Goal: Find contact information: Find contact information

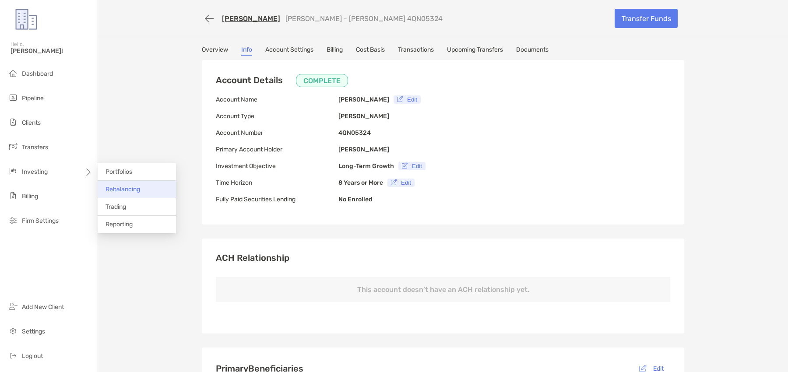
click at [128, 186] on span "Rebalancing" at bounding box center [123, 189] width 35 height 7
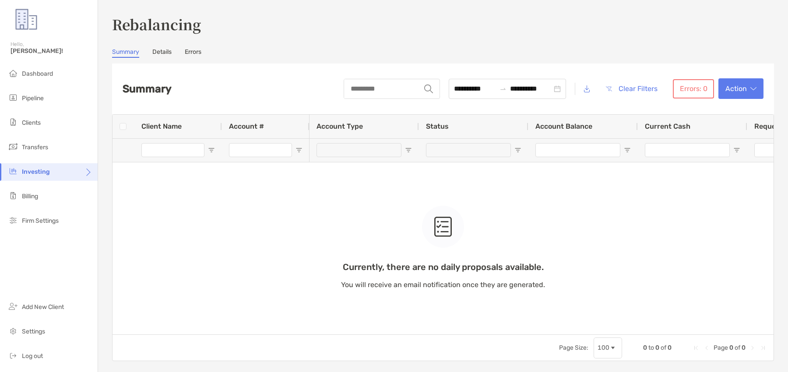
click at [179, 148] on div "Currently, there are no daily proposals available. You will receive an email no…" at bounding box center [443, 225] width 661 height 220
click at [369, 89] on input "string" at bounding box center [383, 89] width 76 height 18
type input "****"
click at [39, 124] on span "Clients" at bounding box center [31, 122] width 19 height 7
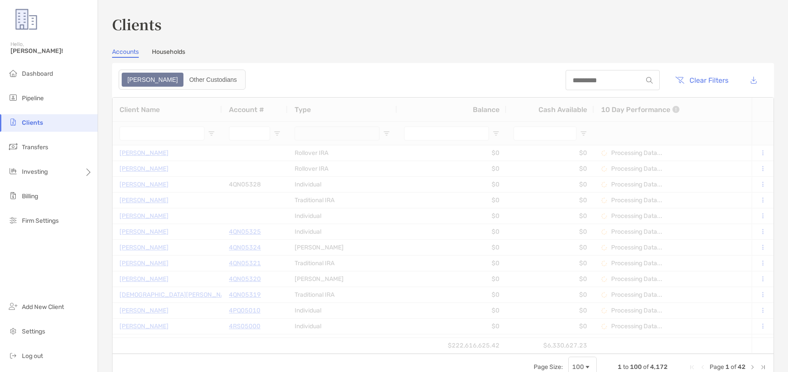
type input "*****"
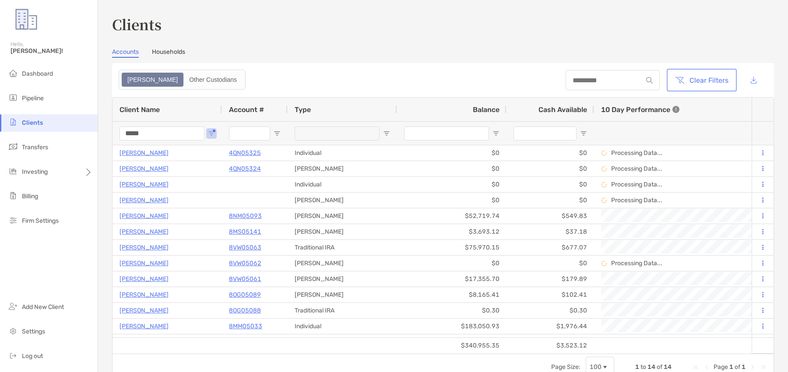
click at [705, 80] on button "Clear Filters" at bounding box center [701, 79] width 67 height 19
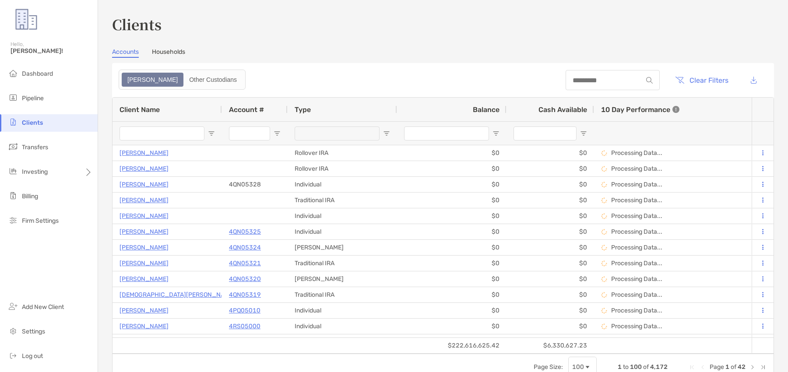
click at [163, 135] on input "Client Name Filter Input" at bounding box center [162, 134] width 85 height 14
click at [174, 129] on input "Client Name Filter Input" at bounding box center [162, 134] width 85 height 14
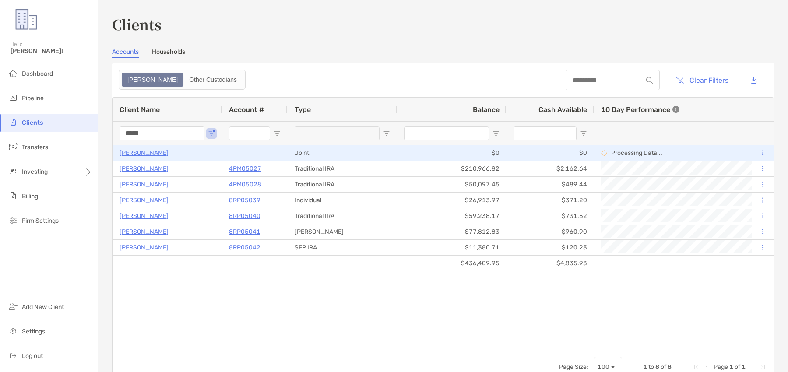
type input "*****"
click at [161, 151] on p "[PERSON_NAME]" at bounding box center [144, 153] width 49 height 11
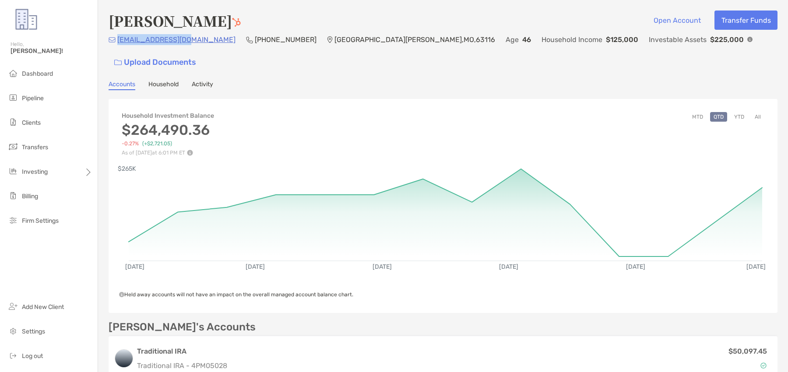
drag, startPoint x: 182, startPoint y: 50, endPoint x: 119, endPoint y: 45, distance: 63.7
click at [119, 45] on div "kartogis@gmail.com" at bounding box center [172, 39] width 127 height 11
copy p "kartogis@gmail.com"
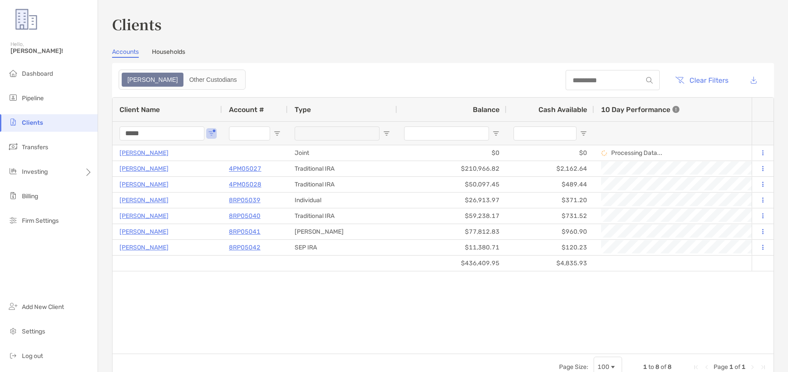
click at [158, 135] on input "*****" at bounding box center [162, 134] width 85 height 14
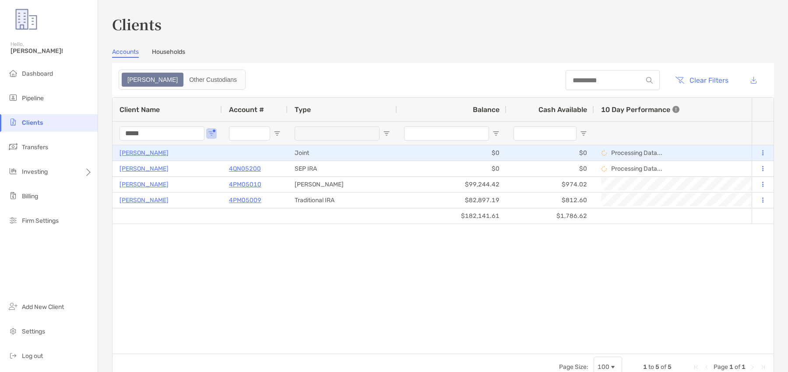
type input "*****"
click at [141, 156] on p "[PERSON_NAME]" at bounding box center [144, 153] width 49 height 11
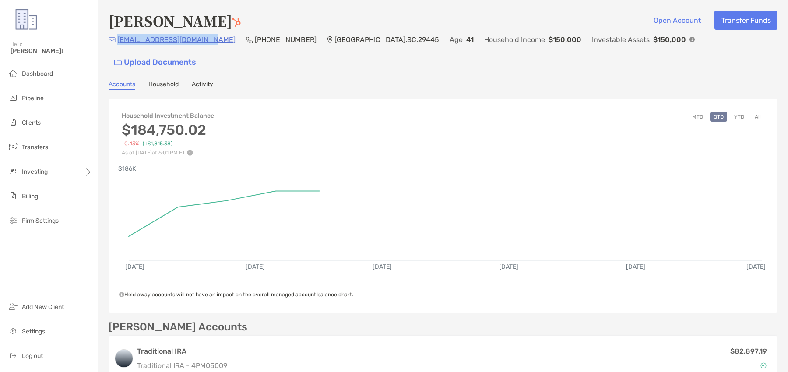
drag, startPoint x: 213, startPoint y: 50, endPoint x: 118, endPoint y: 46, distance: 95.5
click at [118, 46] on div "abrahamortiz28@gmail.com (407) 697-3407 Goose Creek , SC , 29445 Age 41 Househo…" at bounding box center [443, 53] width 669 height 38
copy p "abrahamortiz28@gmail.com"
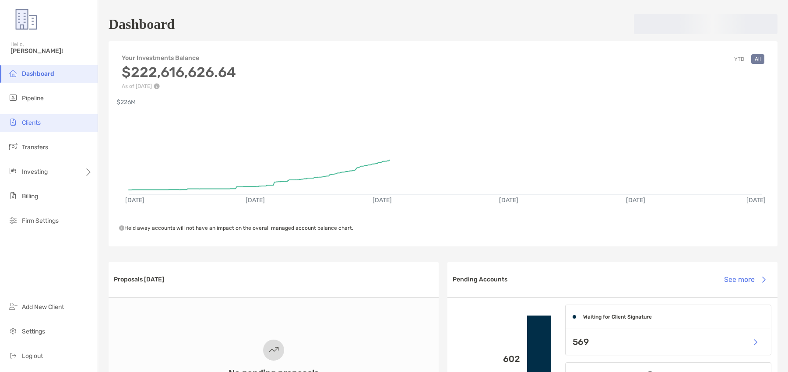
click at [46, 124] on li "Clients" at bounding box center [49, 123] width 98 height 18
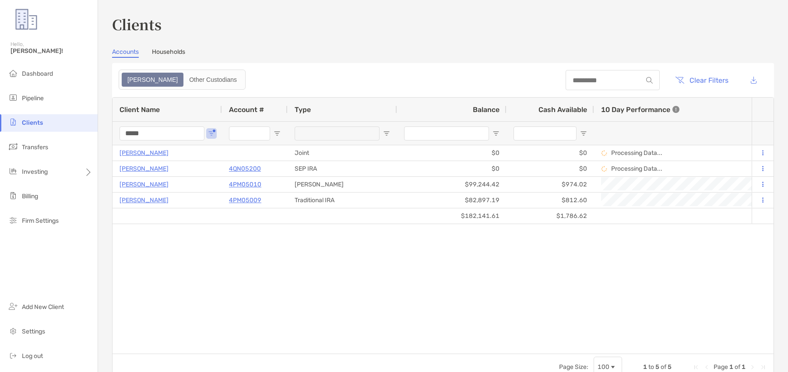
click at [156, 137] on input "*****" at bounding box center [162, 134] width 85 height 14
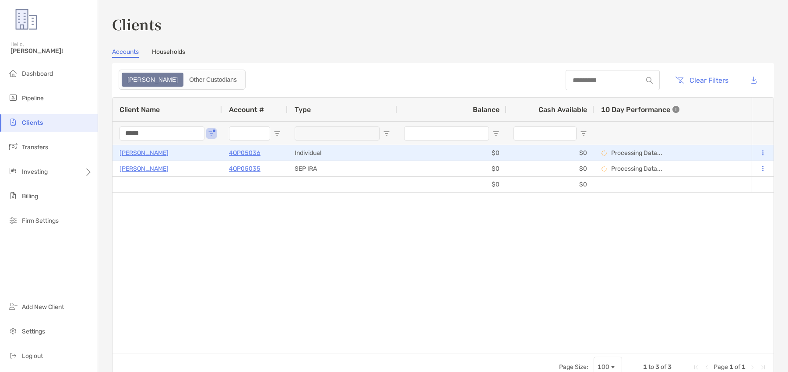
type input "*****"
click at [148, 152] on p "[PERSON_NAME]" at bounding box center [144, 153] width 49 height 11
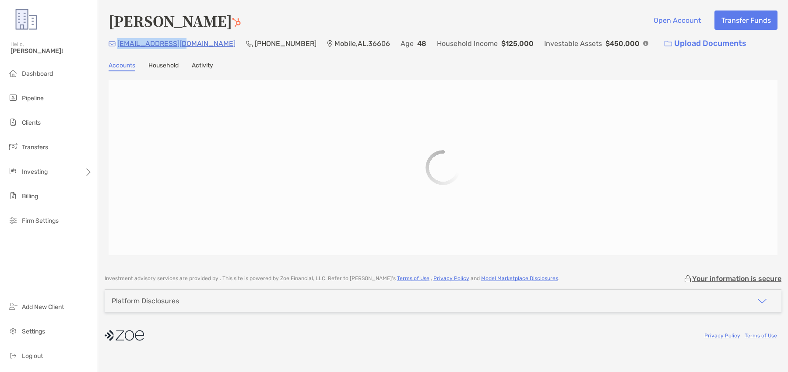
copy p "[EMAIL_ADDRESS][DOMAIN_NAME]"
drag, startPoint x: 181, startPoint y: 42, endPoint x: 116, endPoint y: 44, distance: 64.4
click at [116, 44] on div "[EMAIL_ADDRESS][DOMAIN_NAME] [PHONE_NUMBER] Mobile , AL , 36606 Age [DEMOGRAPHI…" at bounding box center [443, 43] width 669 height 19
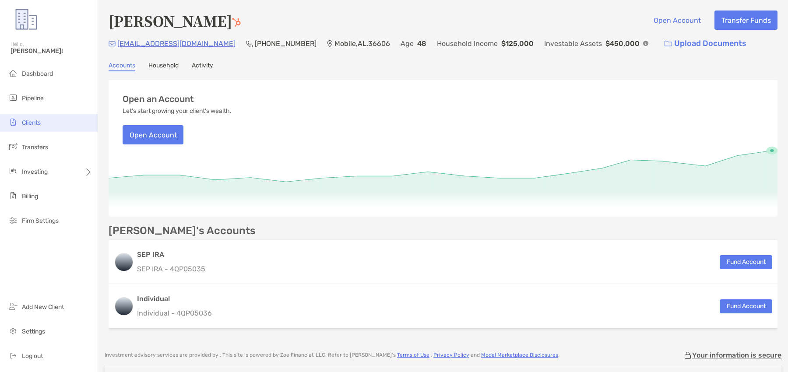
click at [41, 121] on span "Clients" at bounding box center [31, 122] width 19 height 7
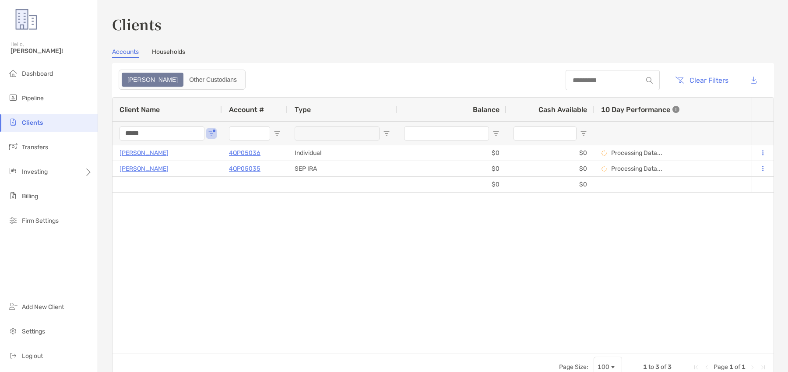
click at [154, 125] on div "*****" at bounding box center [162, 133] width 85 height 23
click at [153, 140] on input "*****" at bounding box center [162, 134] width 85 height 14
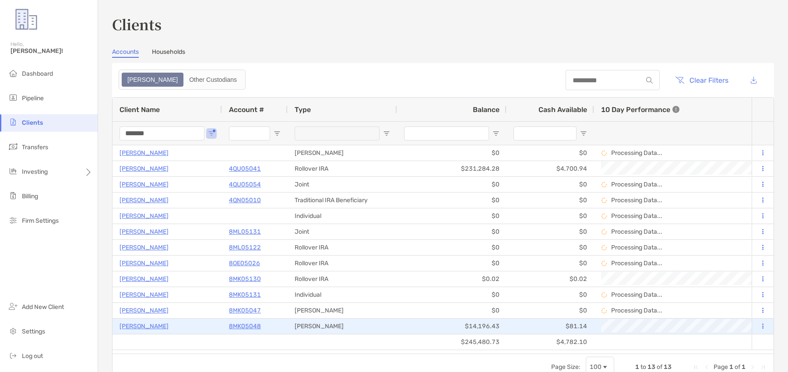
type input "*******"
click at [243, 324] on p "8MK05048" at bounding box center [245, 326] width 32 height 11
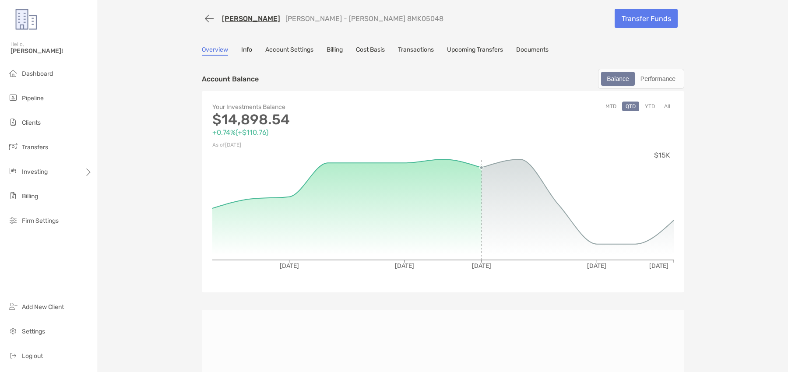
click at [411, 47] on link "Transactions" at bounding box center [416, 51] width 36 height 10
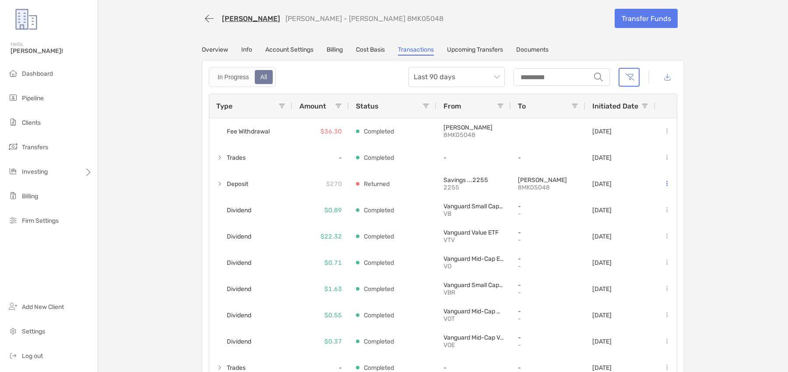
click at [361, 20] on p "[PERSON_NAME] - [PERSON_NAME] 8MK05048" at bounding box center [364, 18] width 158 height 8
copy p "8MK05048"
click at [53, 126] on li "Clients" at bounding box center [49, 123] width 98 height 18
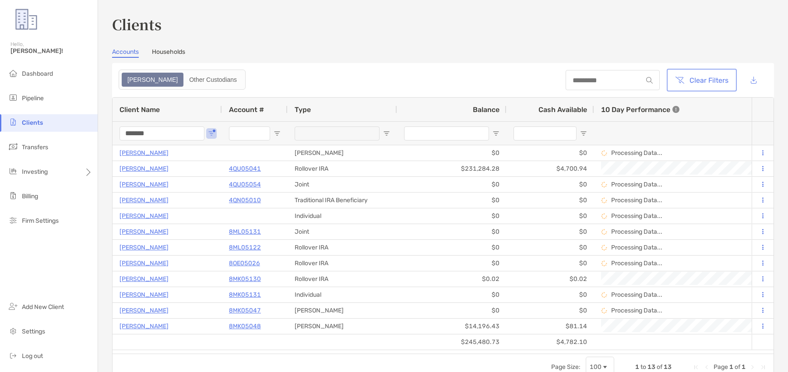
click at [715, 85] on button "Clear Filters" at bounding box center [701, 79] width 67 height 19
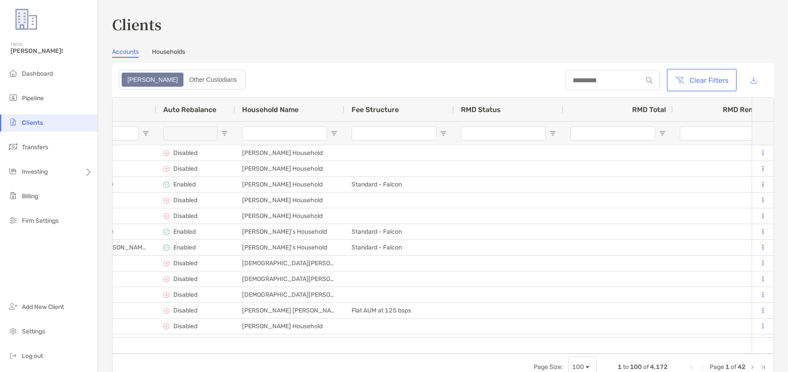
scroll to position [0, 1196]
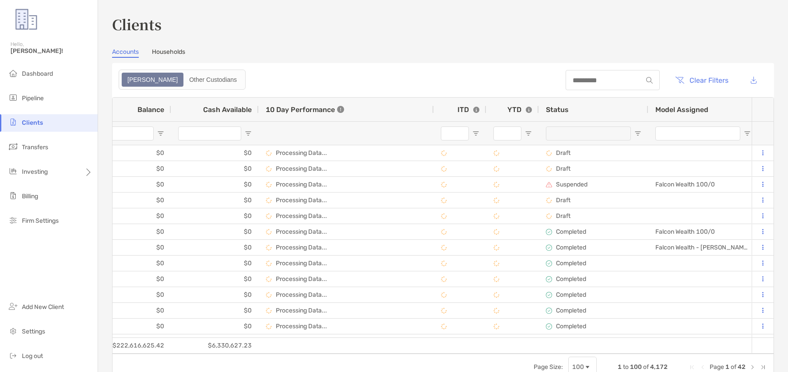
click at [639, 131] on span "Open Filter Menu" at bounding box center [637, 133] width 7 height 7
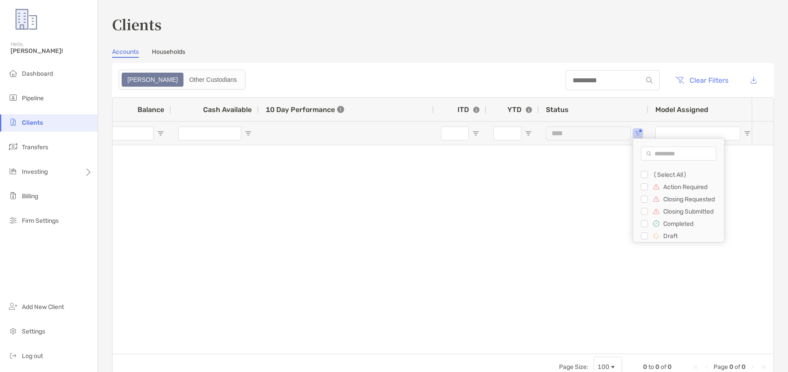
click at [642, 193] on div "Closing Requested" at bounding box center [682, 199] width 83 height 12
type input "**********"
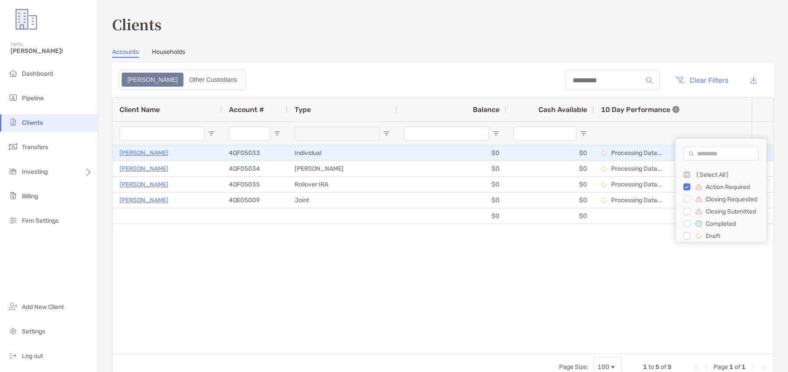
click at [249, 159] on div "4QF05033" at bounding box center [255, 153] width 52 height 14
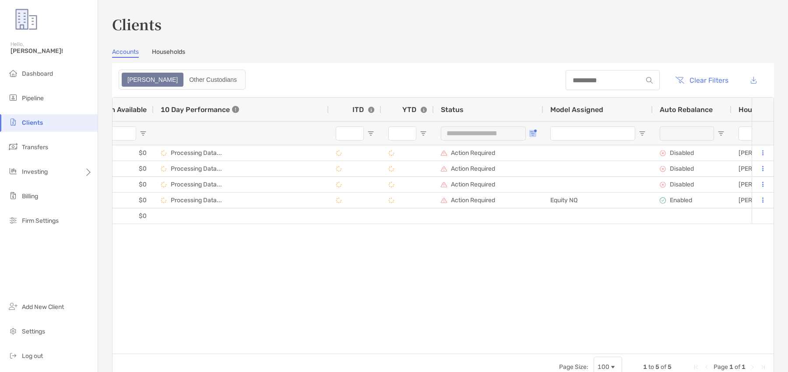
click at [534, 133] on span "Open Filter Menu" at bounding box center [532, 133] width 7 height 7
click at [492, 257] on div "[PERSON_NAME] 4QF05033 Individual $0 $0 Processing Data... Action Required Disa…" at bounding box center [432, 249] width 639 height 208
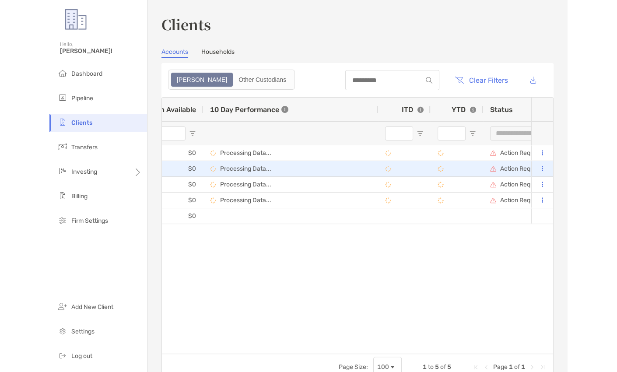
scroll to position [0, 0]
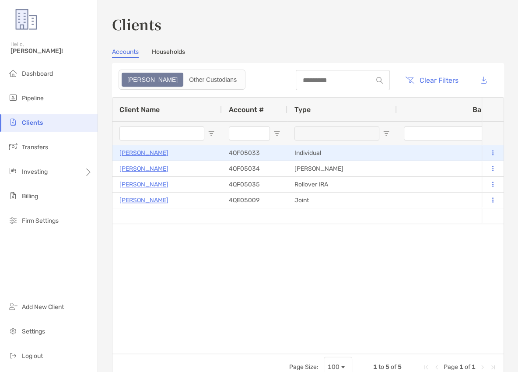
click at [162, 152] on p "[PERSON_NAME]" at bounding box center [144, 153] width 49 height 11
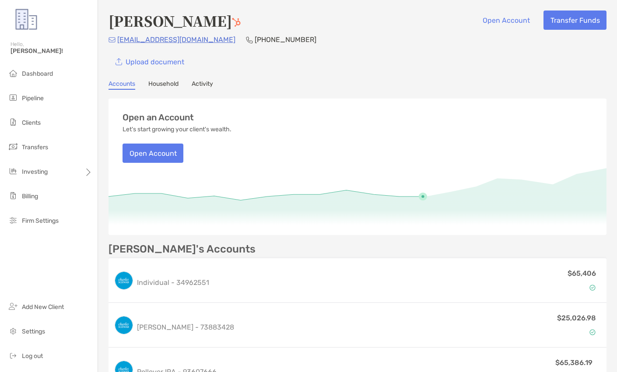
click at [172, 85] on link "Household" at bounding box center [163, 85] width 30 height 10
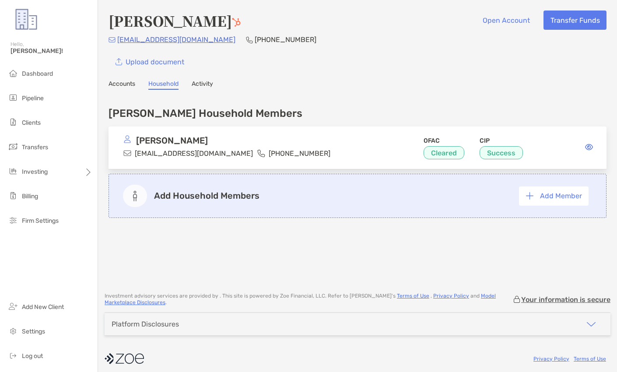
click at [590, 145] on icon at bounding box center [589, 147] width 8 height 7
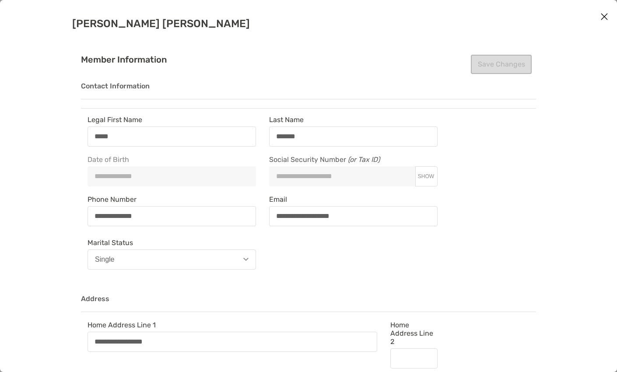
type input "**********"
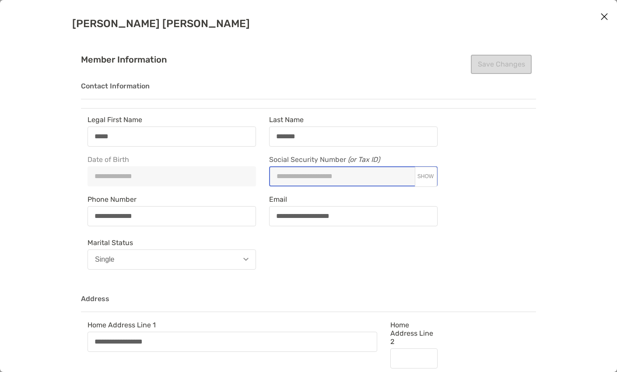
click at [424, 179] on button "SHOW" at bounding box center [426, 176] width 22 height 7
type input "**********"
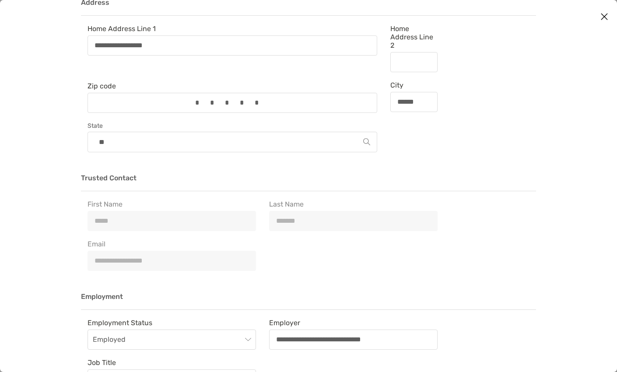
scroll to position [319, 0]
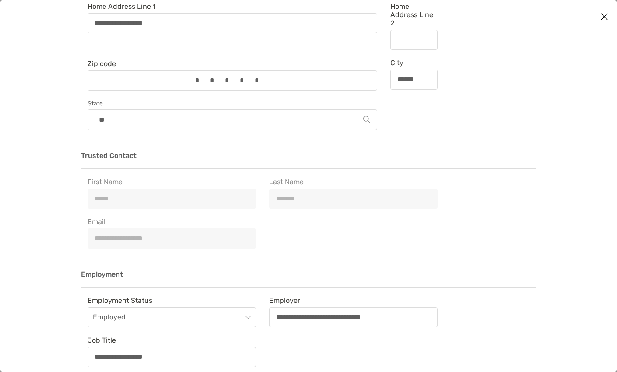
click at [343, 307] on div "**********" at bounding box center [353, 317] width 169 height 20
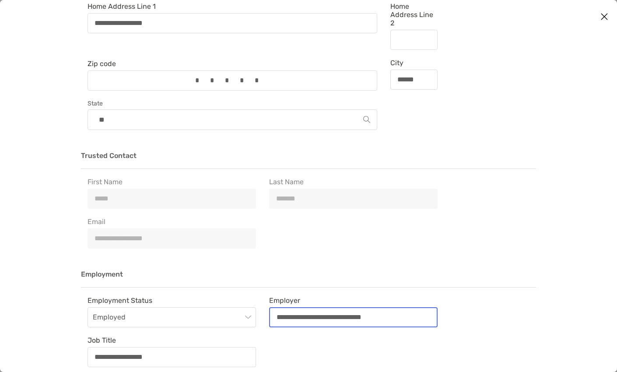
click at [343, 313] on input "**********" at bounding box center [353, 316] width 167 height 7
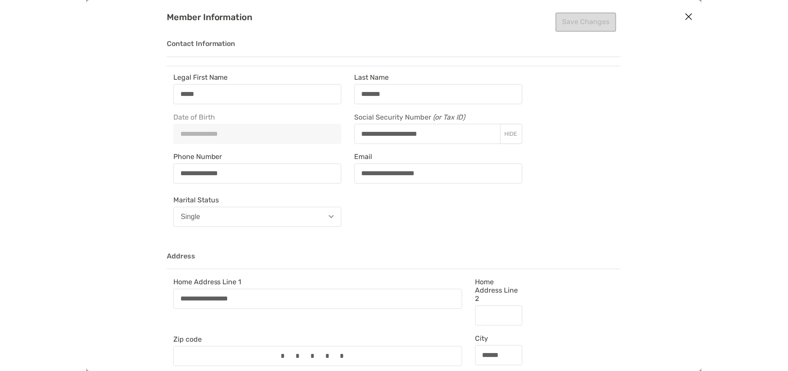
scroll to position [0, 0]
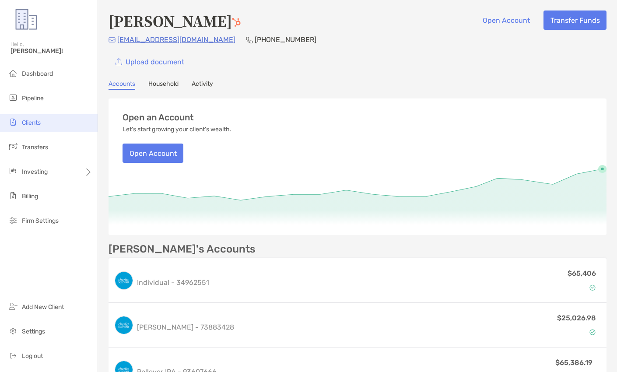
click at [39, 124] on span "Clients" at bounding box center [31, 122] width 19 height 7
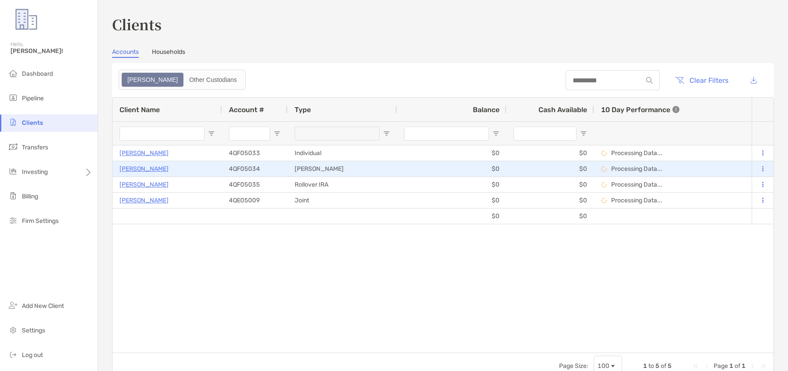
scroll to position [0, 681]
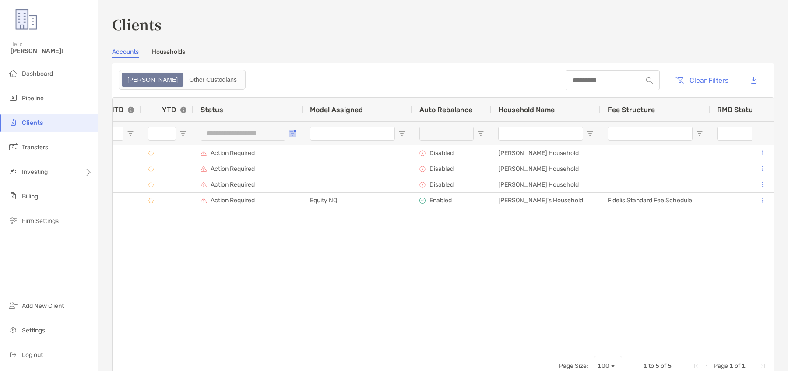
click at [290, 136] on span "Open Filter Menu" at bounding box center [292, 133] width 7 height 7
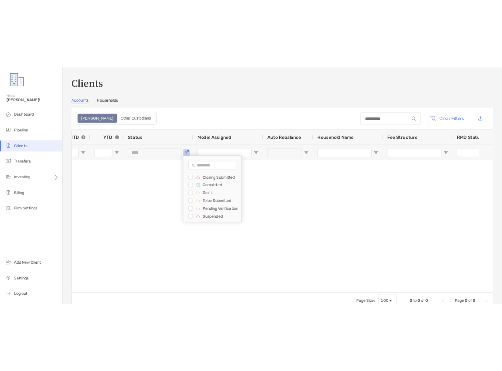
scroll to position [47, 0]
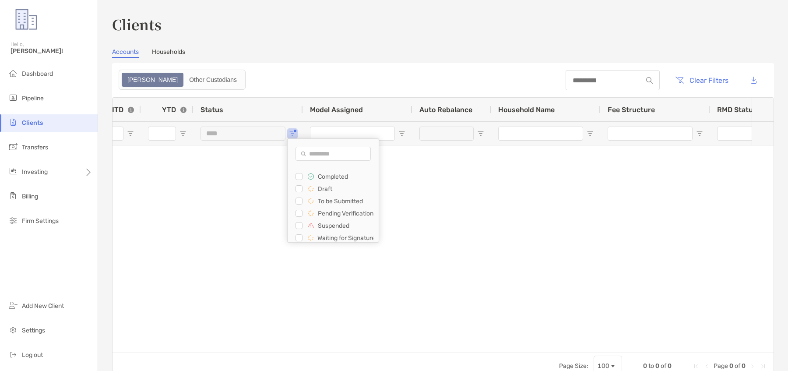
type input "**********"
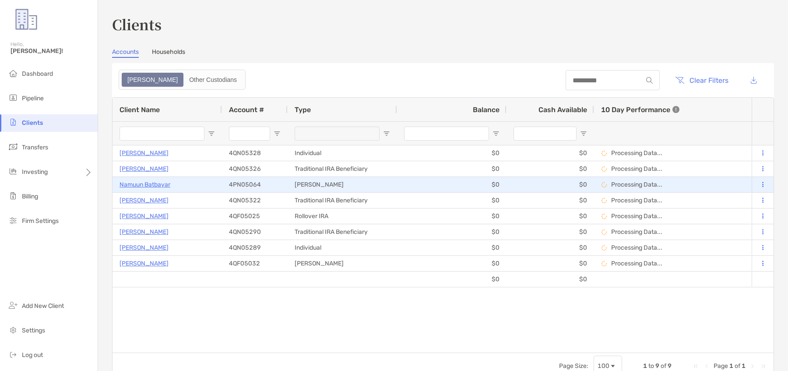
click at [252, 187] on p "4PN05064" at bounding box center [245, 184] width 32 height 11
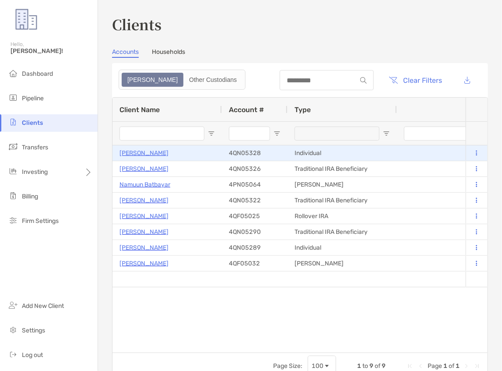
click at [264, 158] on div "4QN05328" at bounding box center [255, 153] width 52 height 14
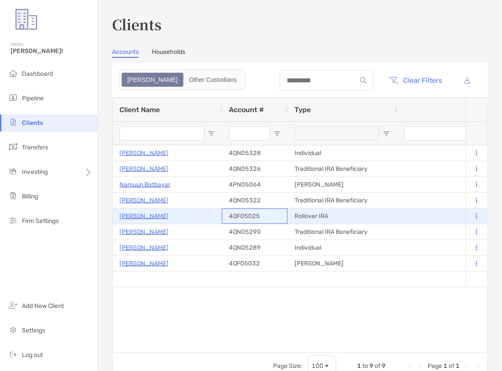
click at [245, 211] on p "4QF05025" at bounding box center [244, 216] width 31 height 11
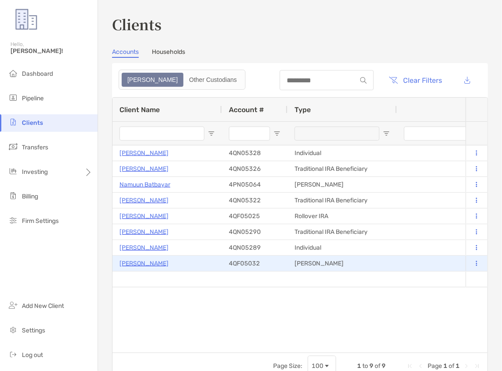
click at [264, 259] on div "4QF05032" at bounding box center [255, 263] width 52 height 14
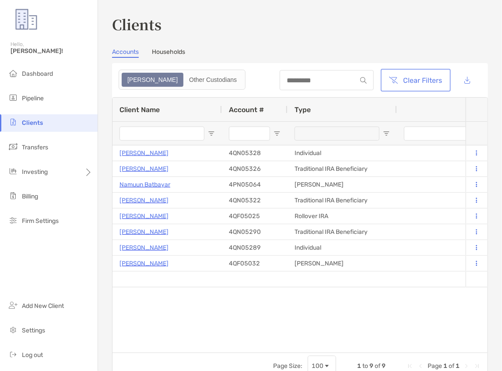
click at [431, 88] on button "Clear Filters" at bounding box center [416, 79] width 67 height 19
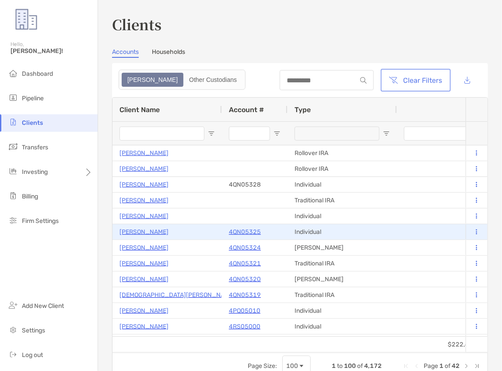
scroll to position [0, 556]
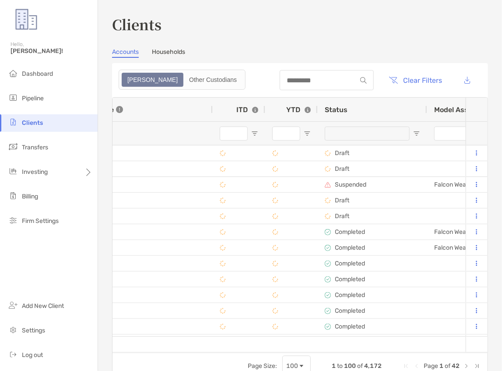
click at [419, 131] on span "Open Filter Menu" at bounding box center [416, 133] width 7 height 7
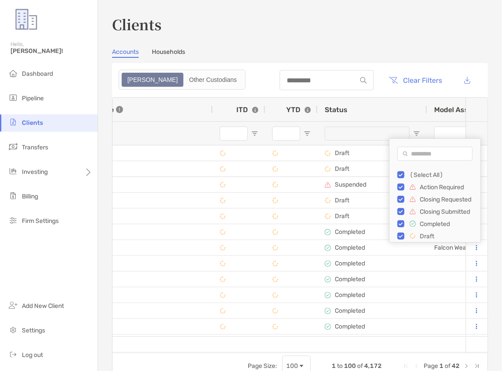
click at [400, 170] on div "(Select All)" at bounding box center [438, 175] width 83 height 12
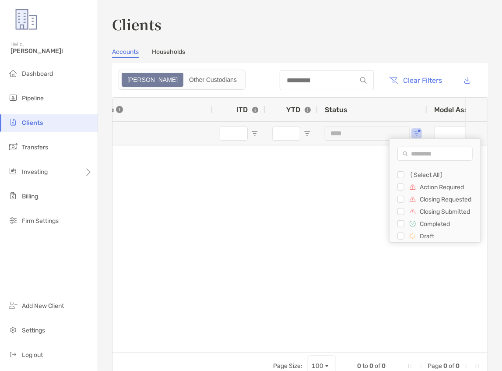
scroll to position [49, 0]
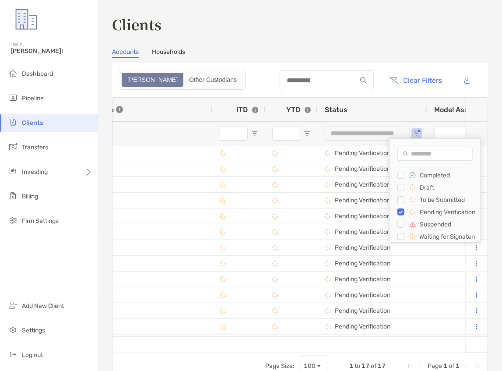
click at [402, 202] on div "To be Submitted" at bounding box center [438, 199] width 83 height 12
type input "**********"
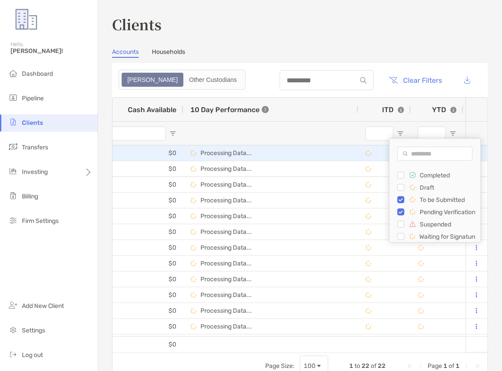
scroll to position [0, 509]
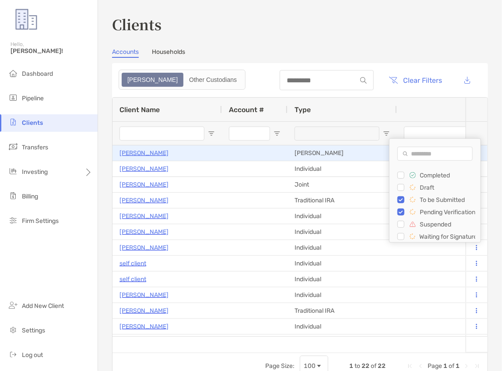
click at [242, 153] on div at bounding box center [255, 152] width 66 height 15
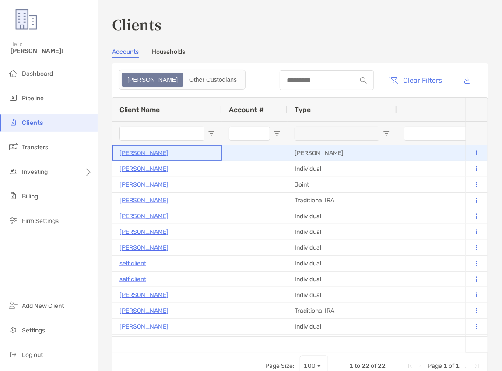
click at [192, 158] on div "[PERSON_NAME]" at bounding box center [167, 153] width 95 height 14
click at [148, 154] on p "[PERSON_NAME]" at bounding box center [144, 153] width 49 height 11
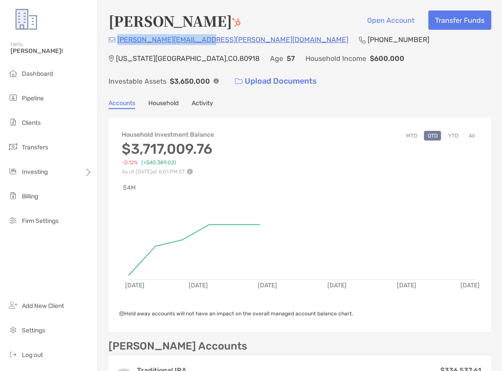
drag, startPoint x: 203, startPoint y: 45, endPoint x: 117, endPoint y: 41, distance: 85.9
click at [117, 41] on div "[PERSON_NAME][EMAIL_ADDRESS][PERSON_NAME][DOMAIN_NAME] [PHONE_NUMBER] [US_STATE…" at bounding box center [300, 62] width 383 height 56
copy p "[PERSON_NAME][EMAIL_ADDRESS][PERSON_NAME][DOMAIN_NAME]"
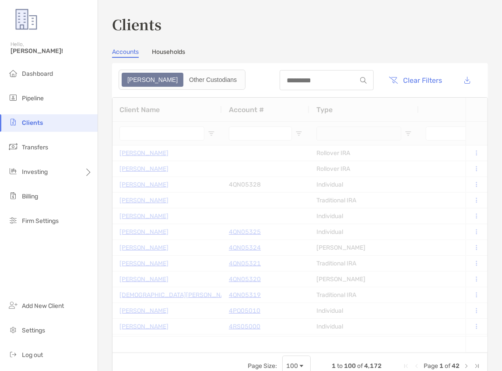
type input "**********"
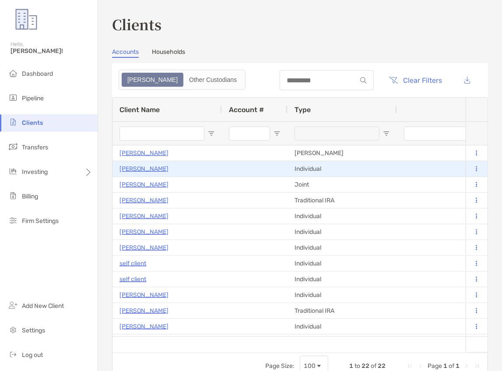
click at [125, 169] on p "[PERSON_NAME]" at bounding box center [144, 168] width 49 height 11
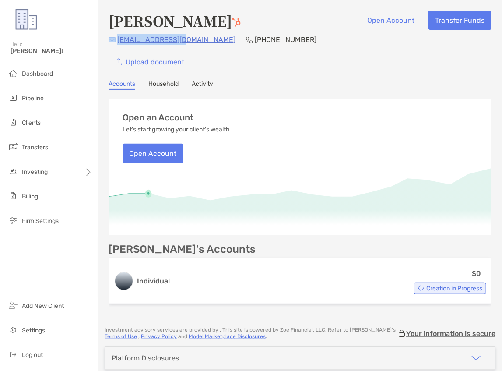
drag, startPoint x: 183, startPoint y: 42, endPoint x: 115, endPoint y: 42, distance: 67.9
click at [115, 42] on div "[EMAIL_ADDRESS][DOMAIN_NAME] [PHONE_NUMBER]" at bounding box center [300, 39] width 383 height 11
copy div "[EMAIL_ADDRESS][DOMAIN_NAME]"
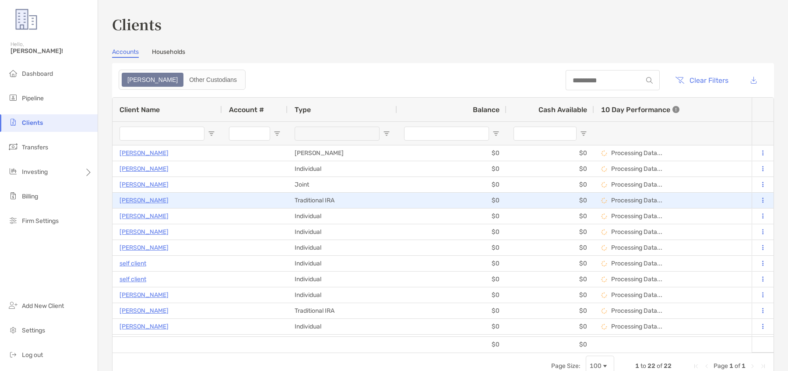
click at [172, 199] on div "[PERSON_NAME]" at bounding box center [167, 200] width 95 height 14
click at [137, 202] on p "[PERSON_NAME]" at bounding box center [144, 200] width 49 height 11
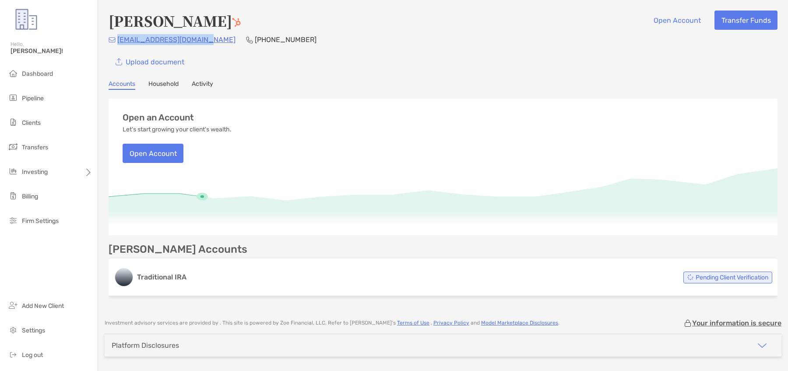
copy p "[EMAIL_ADDRESS][DOMAIN_NAME]"
drag, startPoint x: 207, startPoint y: 44, endPoint x: 116, endPoint y: 44, distance: 91.1
click at [116, 44] on div "[EMAIL_ADDRESS][DOMAIN_NAME] [PHONE_NUMBER]" at bounding box center [443, 39] width 669 height 11
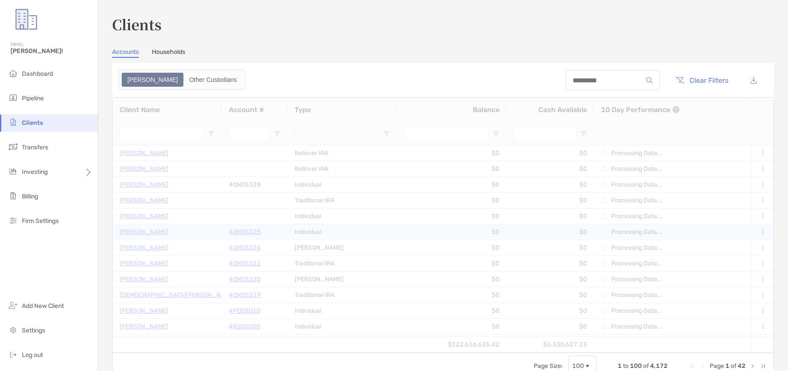
type input "**********"
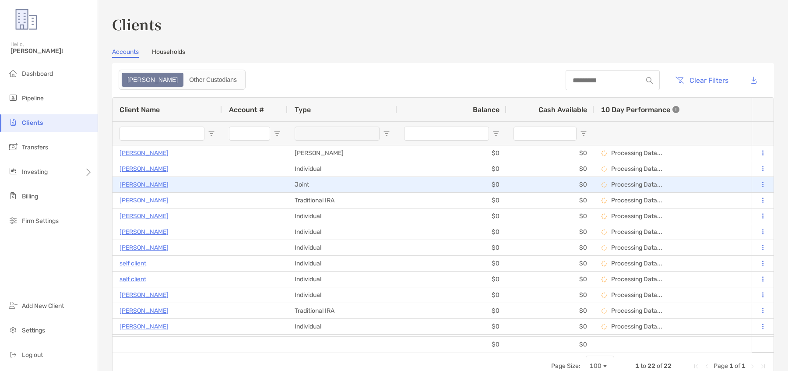
click at [144, 185] on p "[PERSON_NAME]" at bounding box center [144, 184] width 49 height 11
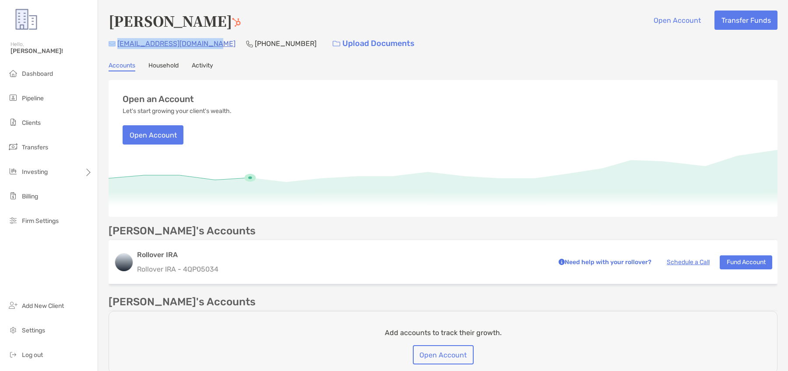
drag, startPoint x: 217, startPoint y: 42, endPoint x: 115, endPoint y: 43, distance: 102.0
click at [115, 43] on div "[EMAIL_ADDRESS][DOMAIN_NAME] [PHONE_NUMBER] Upload Documents" at bounding box center [443, 43] width 669 height 19
copy div "[EMAIL_ADDRESS][DOMAIN_NAME]"
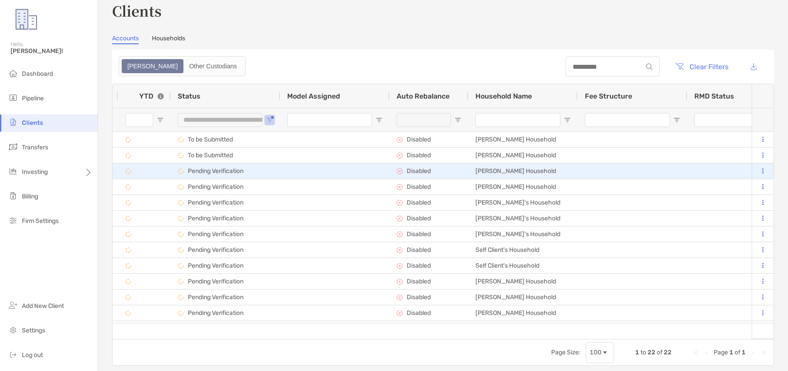
scroll to position [0, 808]
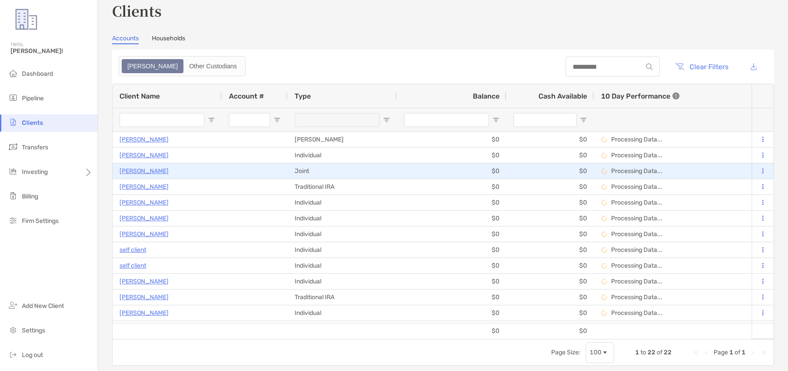
click at [148, 174] on p "[PERSON_NAME]" at bounding box center [144, 170] width 49 height 11
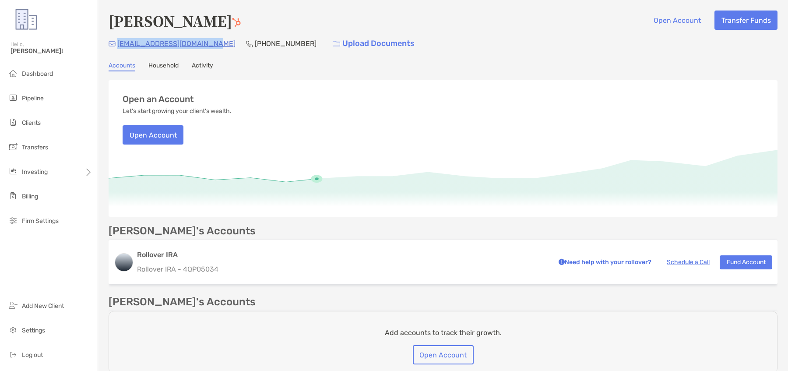
drag, startPoint x: 216, startPoint y: 42, endPoint x: 116, endPoint y: 44, distance: 99.8
click at [116, 44] on div "[EMAIL_ADDRESS][DOMAIN_NAME] [PHONE_NUMBER] Upload Documents" at bounding box center [443, 43] width 669 height 19
copy p "[EMAIL_ADDRESS][DOMAIN_NAME]"
